Goal: Ask a question

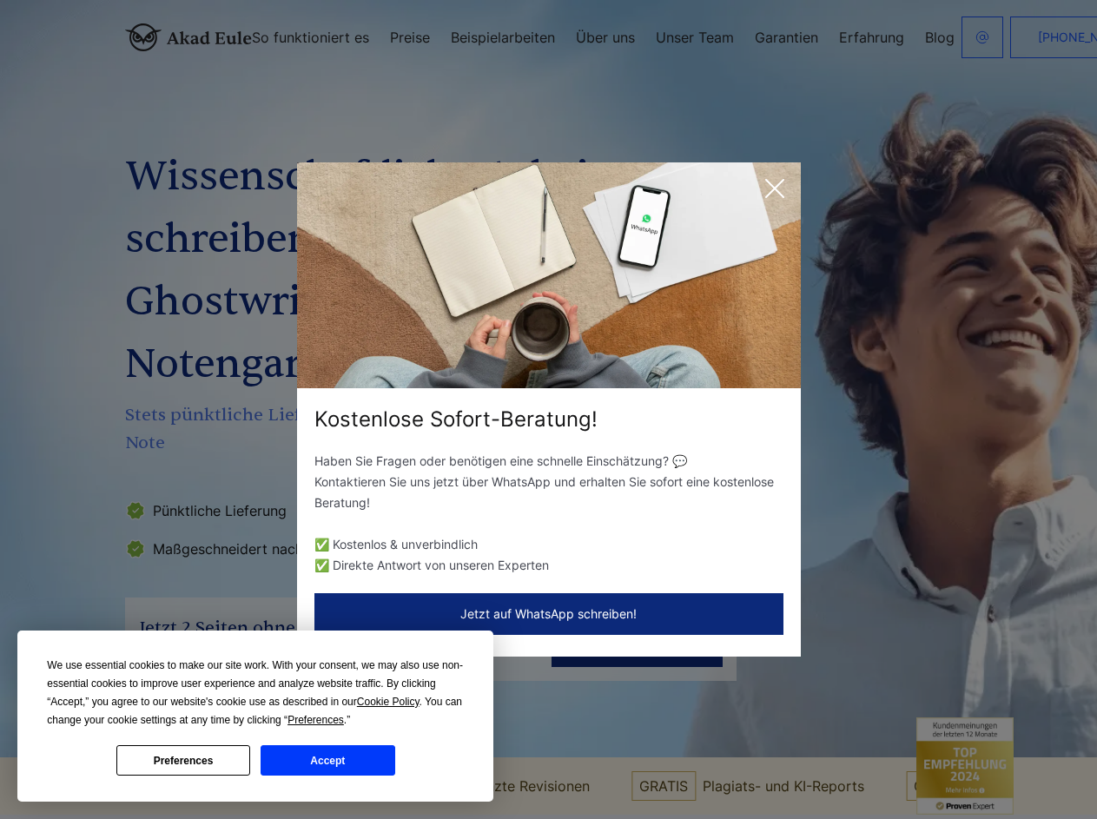
click at [548, 409] on div "Kostenlose Sofort-Beratung!" at bounding box center [549, 420] width 504 height 28
click at [391, 702] on span "Cookie Policy" at bounding box center [388, 702] width 63 height 12
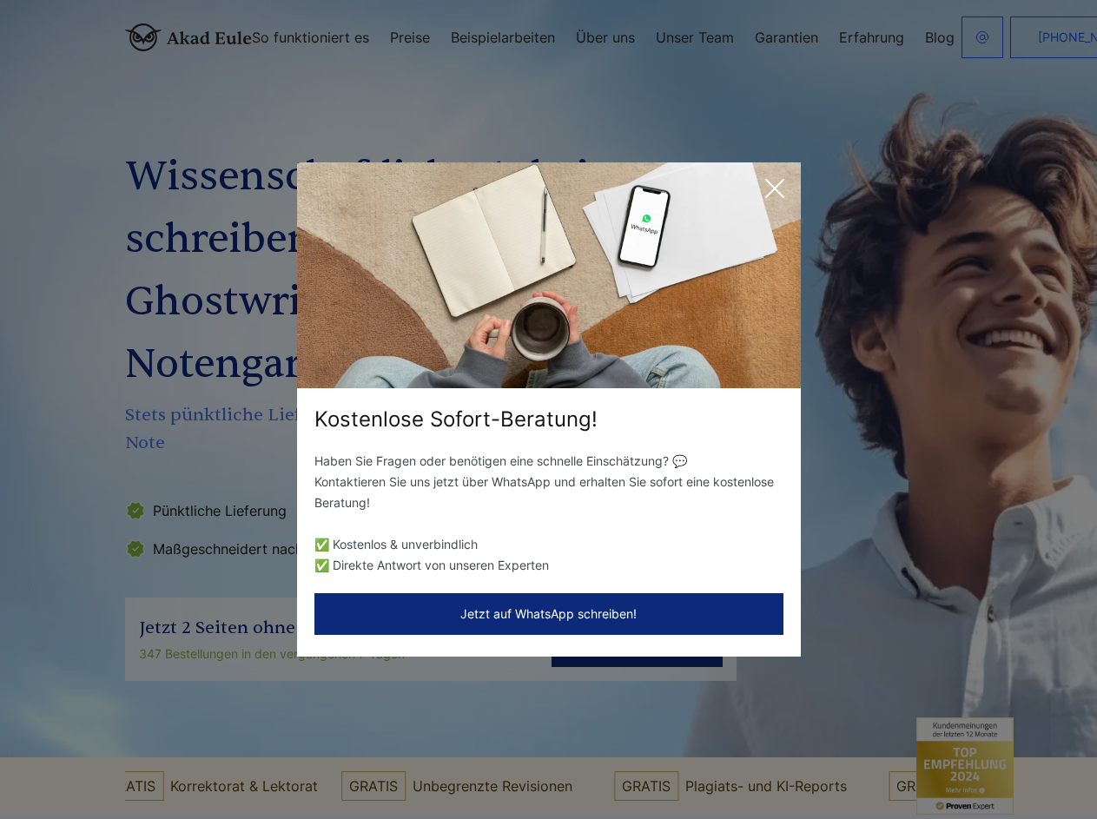
click at [335, 720] on div "Kostenlose Sofort-Beratung! Haben Sie Fragen oder benötigen eine schnelle Einsc…" at bounding box center [548, 409] width 1097 height 819
click at [183, 760] on div "Kostenlose Sofort-Beratung! Haben Sie Fragen oder benötigen eine schnelle Einsc…" at bounding box center [548, 409] width 1097 height 819
click at [328, 760] on div "Kostenlose Sofort-Beratung! Haben Sie Fragen oder benötigen eine schnelle Einsc…" at bounding box center [548, 409] width 1097 height 819
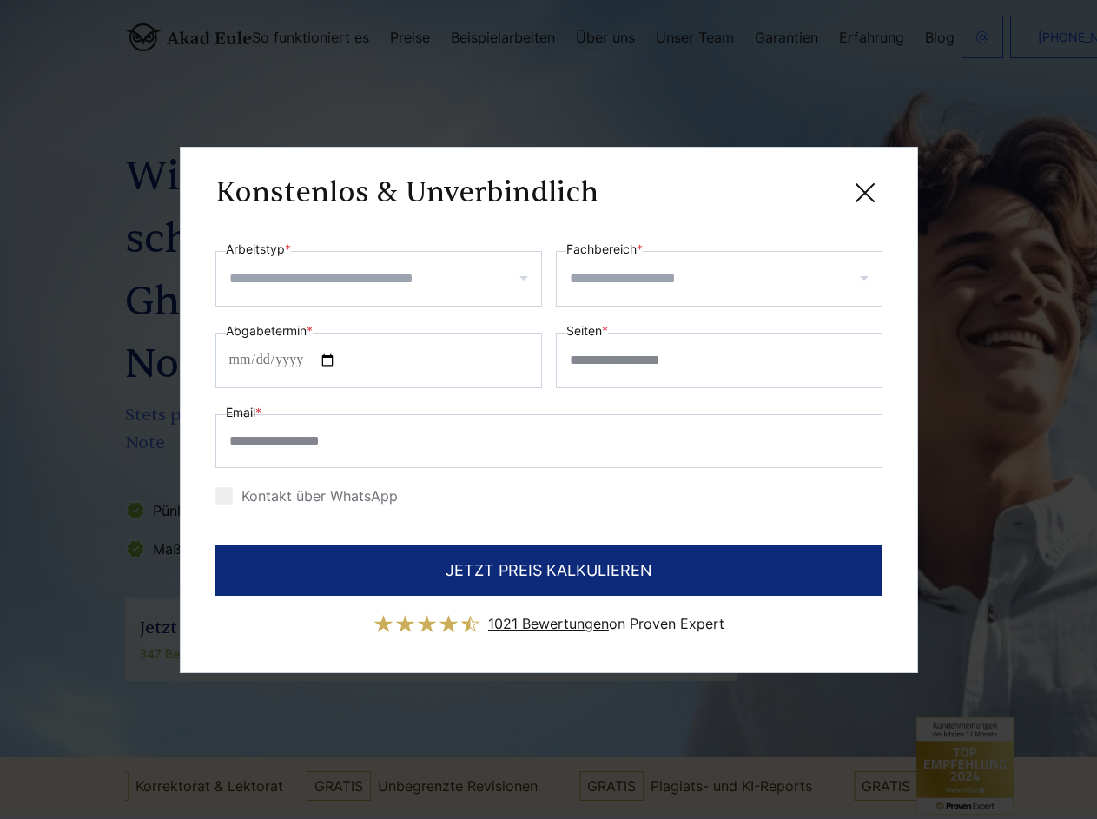
click at [775, 189] on div "Konstenlos & Unverbindlich" at bounding box center [548, 193] width 667 height 22
click at [549, 615] on span "1021 Bewertungen" at bounding box center [548, 623] width 121 height 17
